Goal: Task Accomplishment & Management: Use online tool/utility

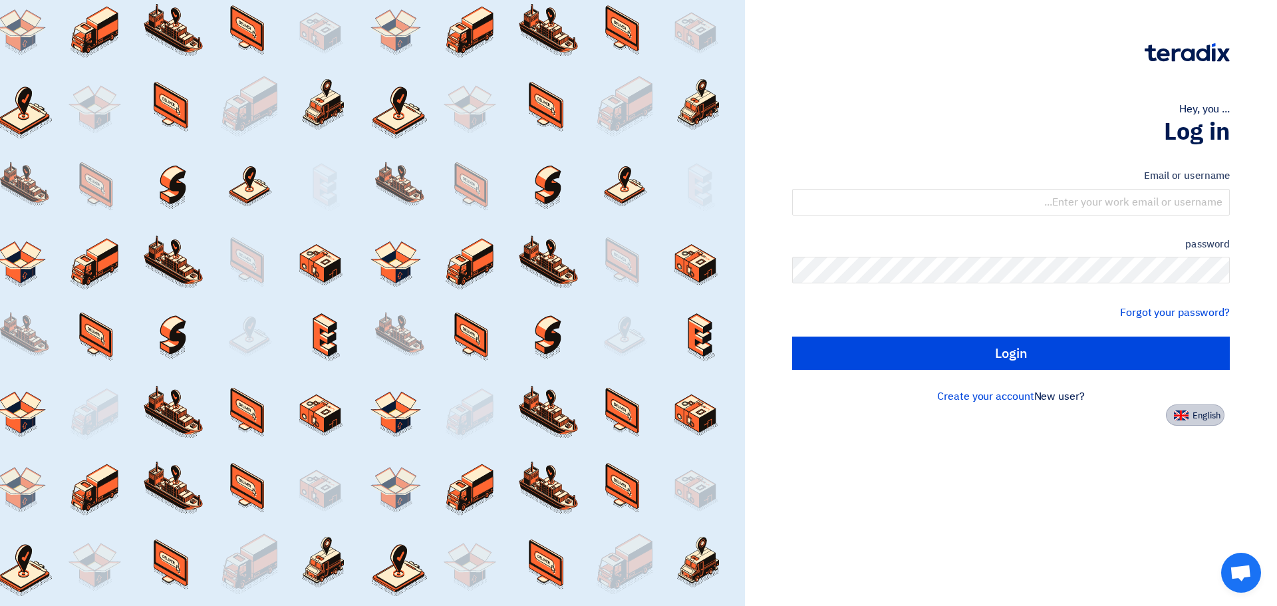
click at [1185, 418] on img at bounding box center [1181, 415] width 15 height 10
type input "Sign in"
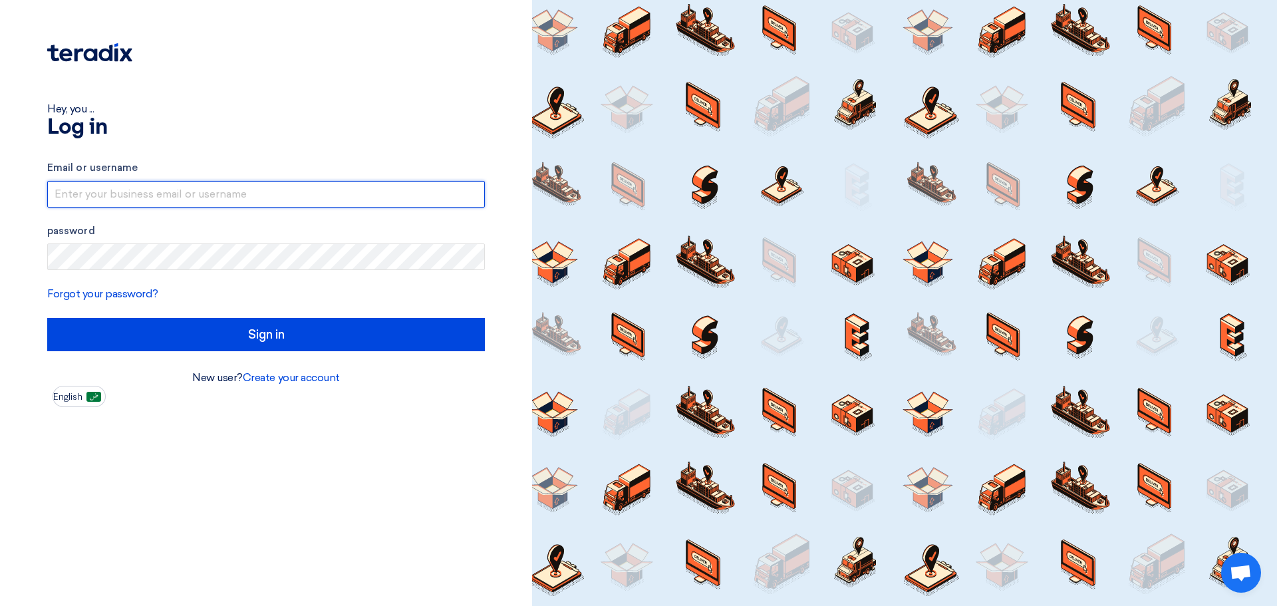
click at [323, 201] on input "text" at bounding box center [266, 194] width 438 height 27
type input "[EMAIL_ADDRESS][DOMAIN_NAME]"
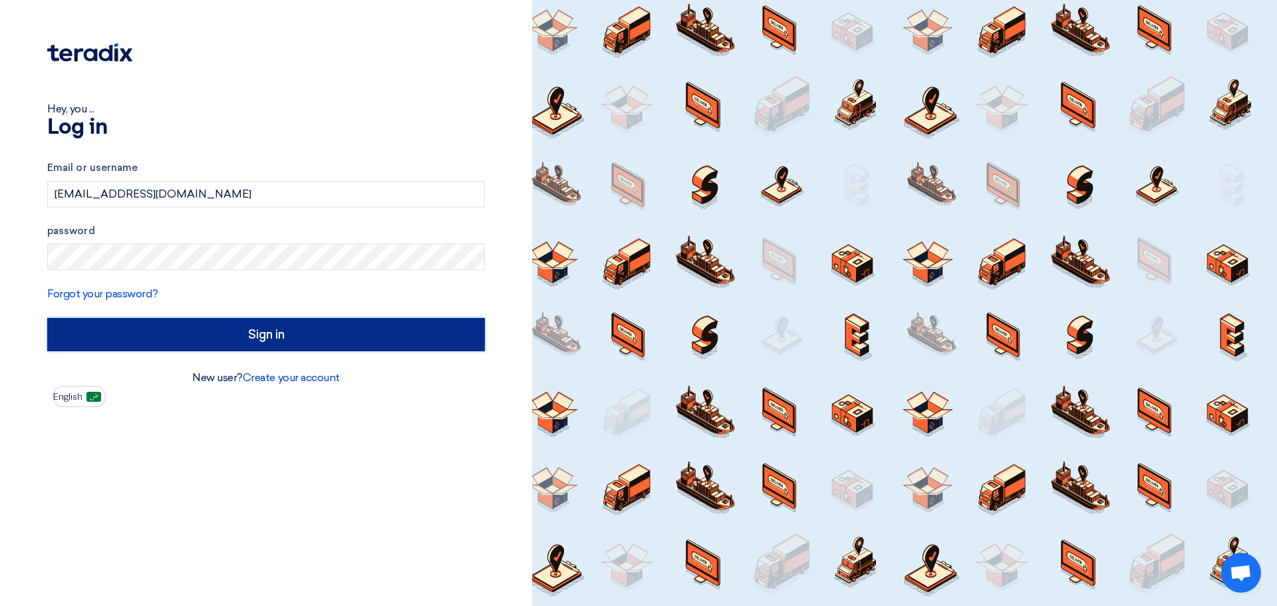
click at [379, 344] on input "Sign in" at bounding box center [266, 334] width 438 height 33
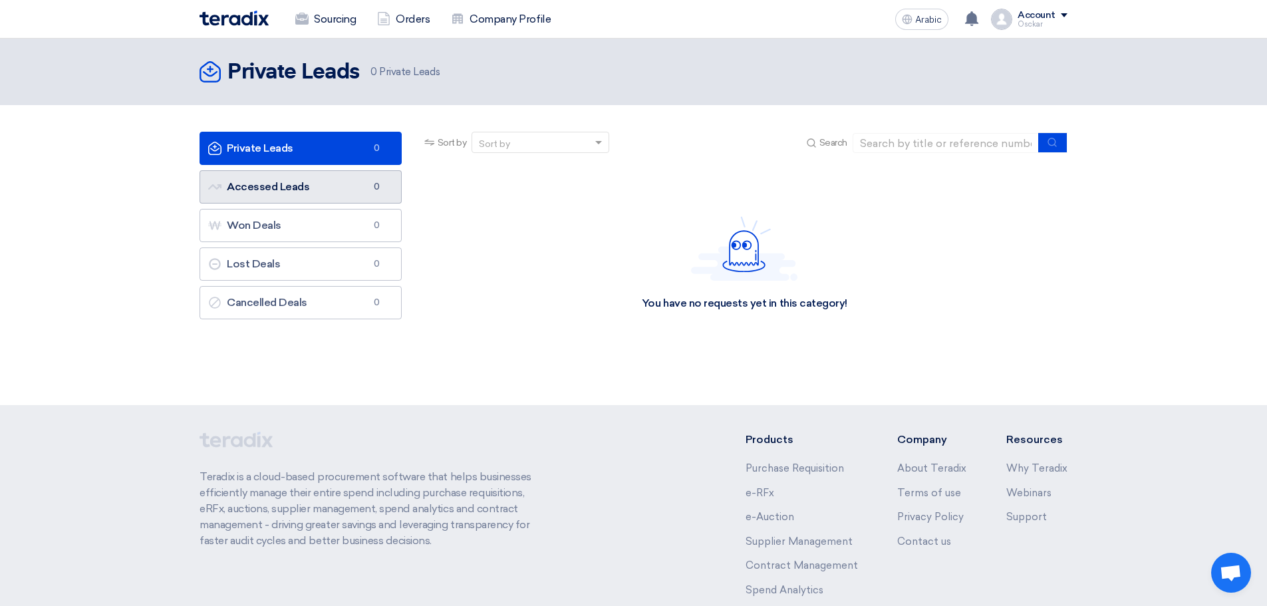
click at [332, 182] on link "Accessed Leads Accessed Leads 0" at bounding box center [301, 186] width 202 height 33
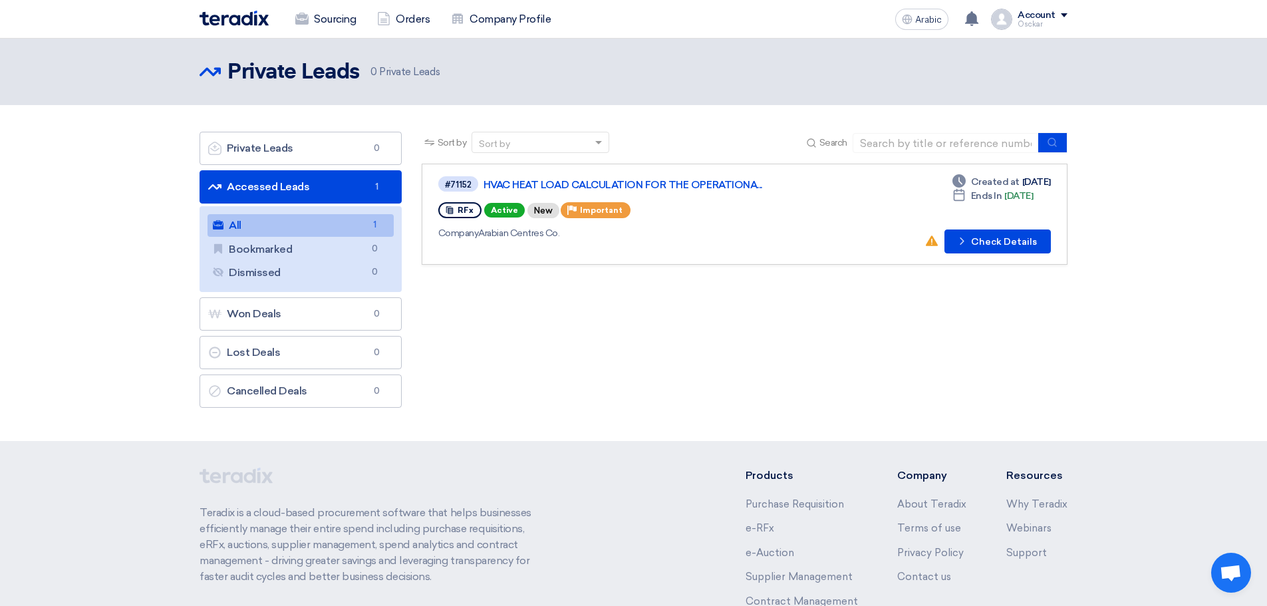
click at [319, 219] on link "All All 1" at bounding box center [301, 225] width 186 height 23
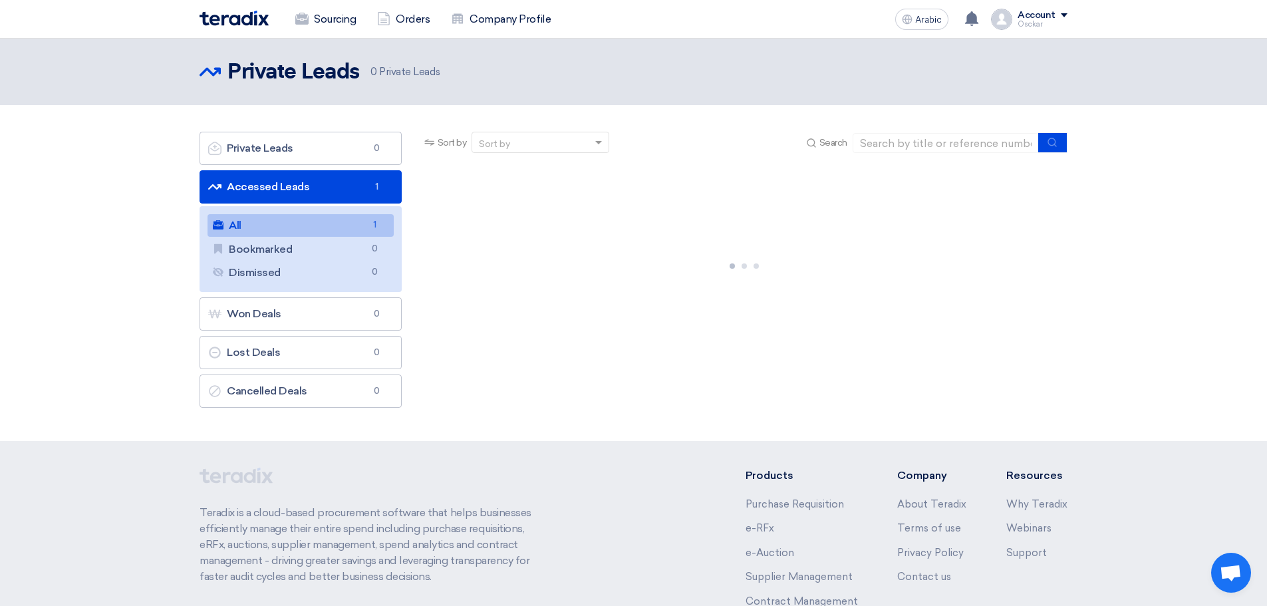
click at [319, 222] on link "All All 1" at bounding box center [301, 225] width 186 height 23
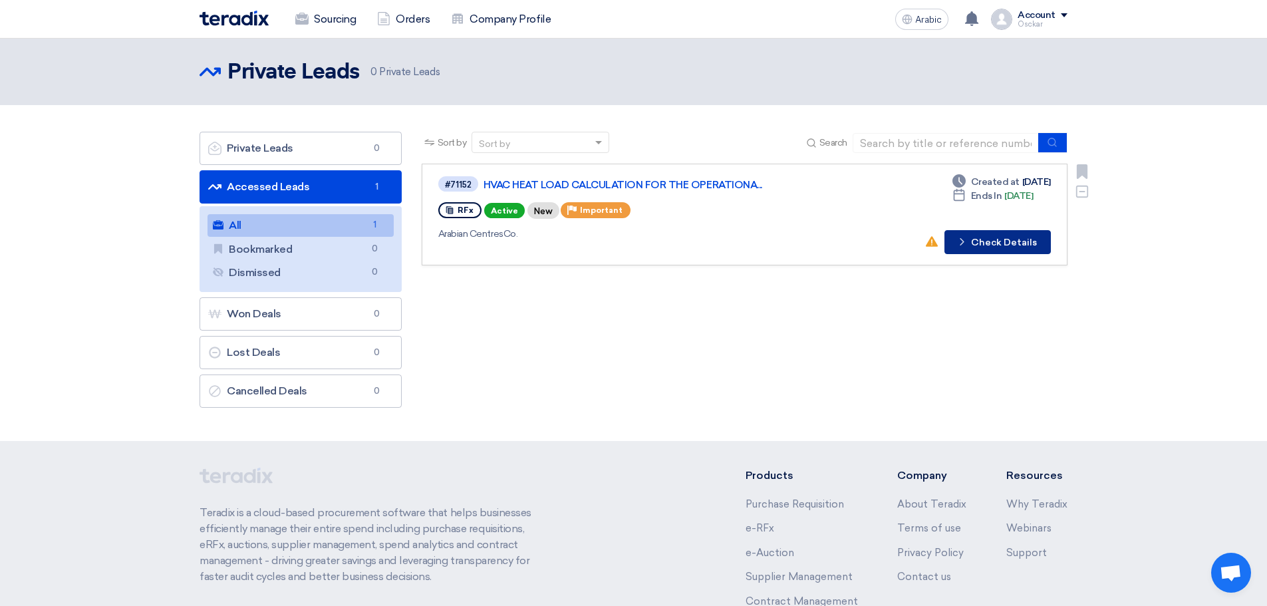
click at [983, 242] on font "Check Details" at bounding box center [1004, 242] width 66 height 11
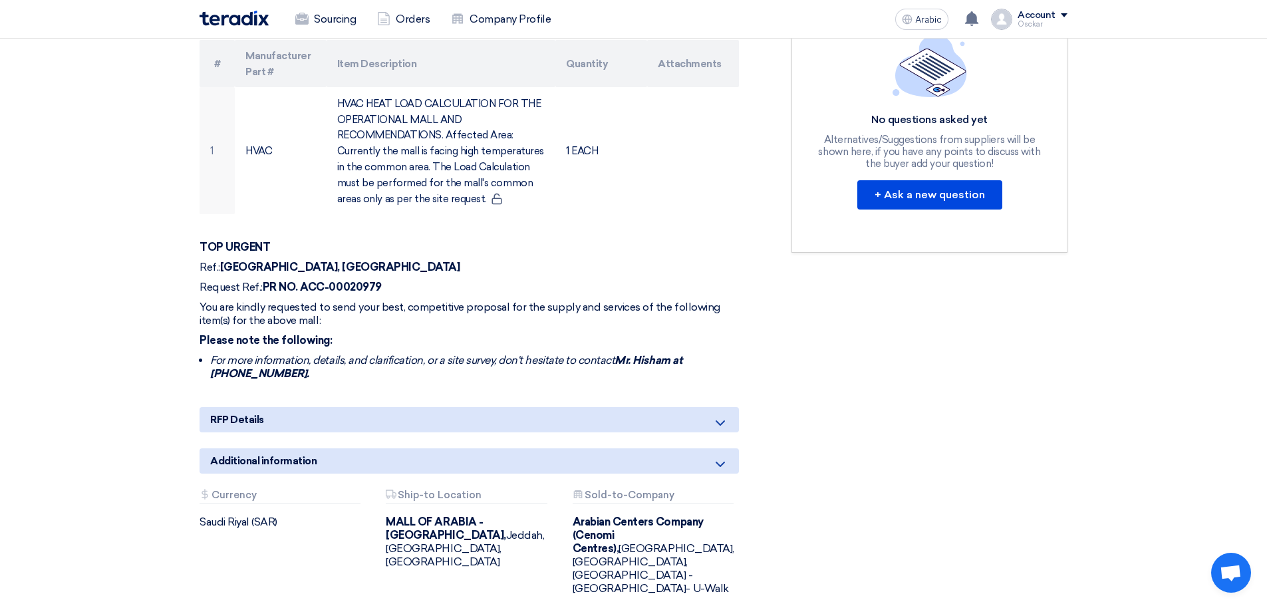
scroll to position [399, 0]
